Goal: Transaction & Acquisition: Book appointment/travel/reservation

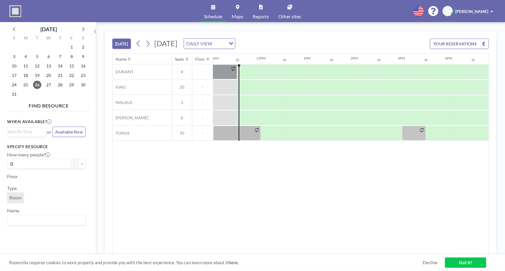
scroll to position [0, 519]
click at [149, 42] on icon at bounding box center [148, 44] width 3 height 6
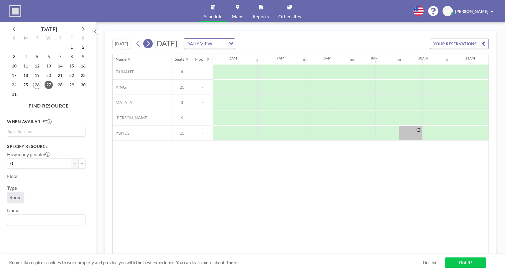
click at [149, 42] on icon at bounding box center [148, 44] width 3 height 6
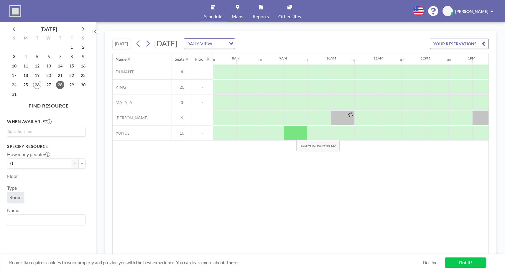
click at [292, 135] on div at bounding box center [296, 133] width 24 height 15
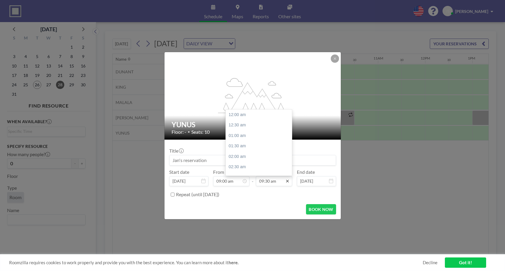
scroll to position [199, 0]
click at [273, 182] on input "09:30 am" at bounding box center [274, 181] width 36 height 10
click at [244, 170] on div "12:00 pm" at bounding box center [259, 167] width 66 height 11
type input "12:00 pm"
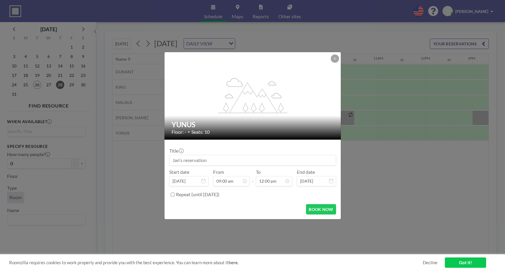
scroll to position [189, 0]
click at [223, 161] on input at bounding box center [253, 160] width 166 height 10
type input "P"
type input "RaiseNow Product Team"
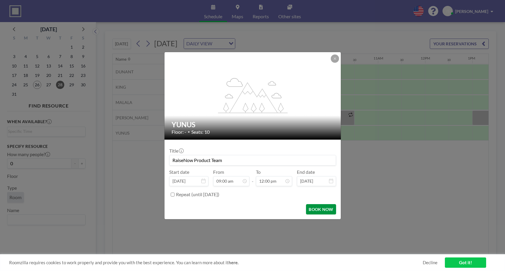
click at [320, 211] on button "BOOK NOW" at bounding box center [321, 209] width 30 height 10
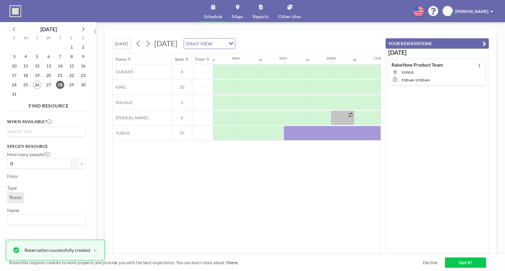
click at [461, 263] on link "Got it!" at bounding box center [465, 263] width 41 height 10
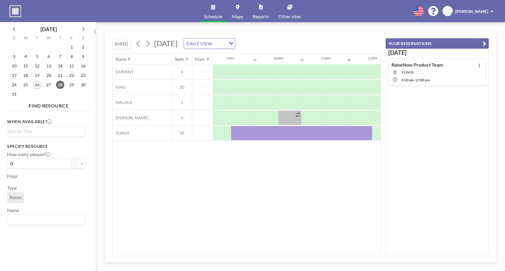
scroll to position [0, 404]
